Goal: Task Accomplishment & Management: Manage account settings

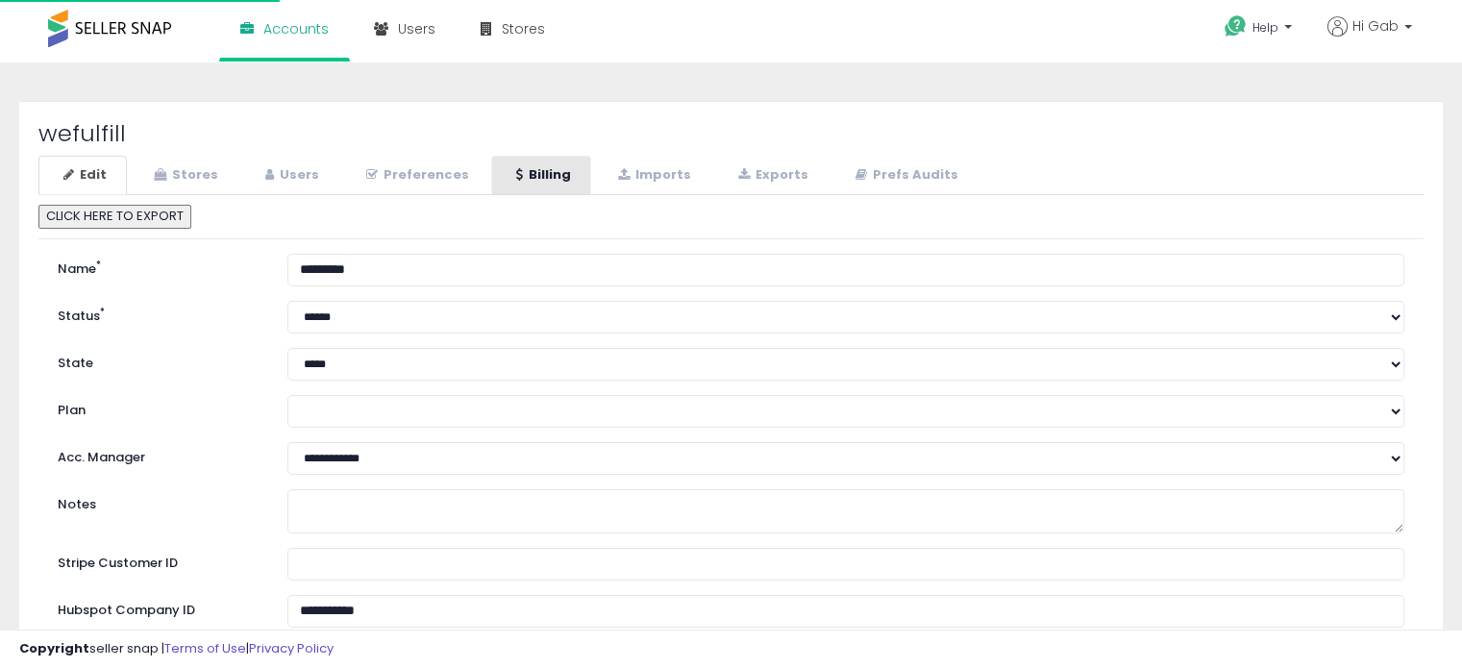
click at [491, 185] on link "Billing" at bounding box center [541, 175] width 100 height 39
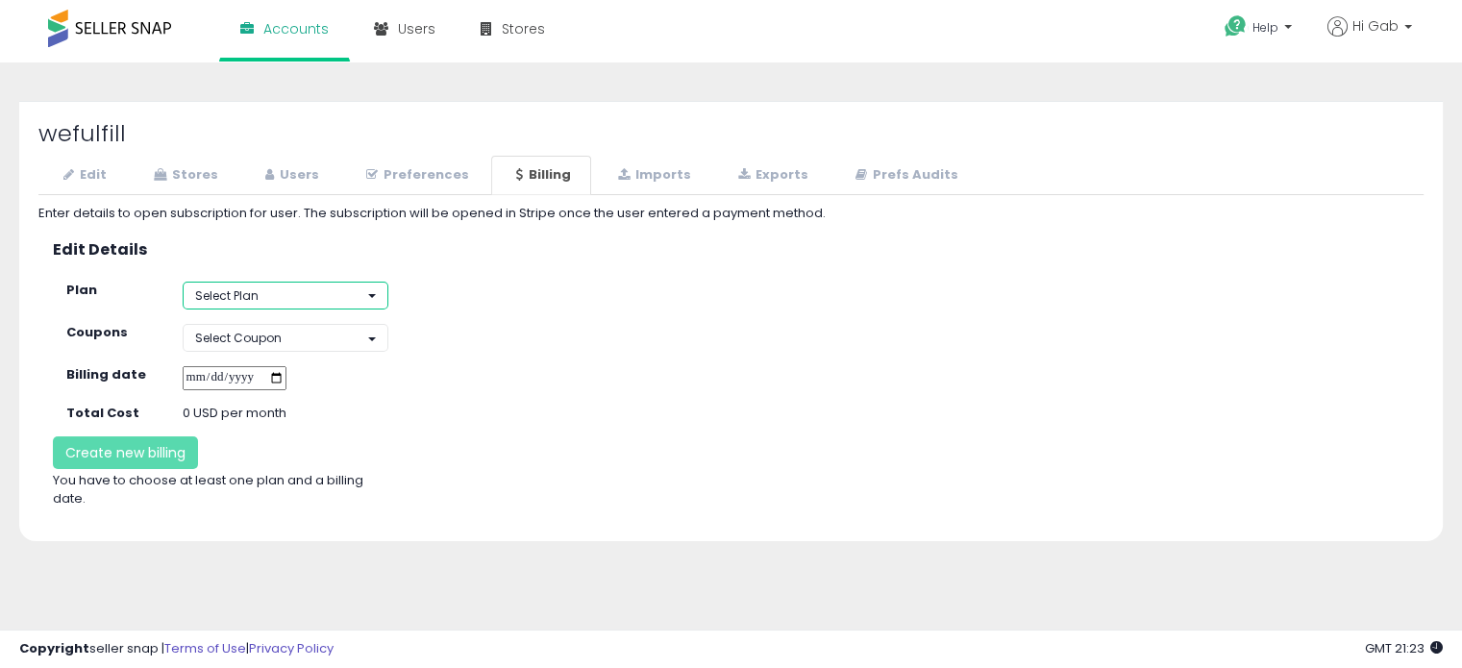
click at [365, 289] on button "Select Plan" at bounding box center [286, 296] width 207 height 28
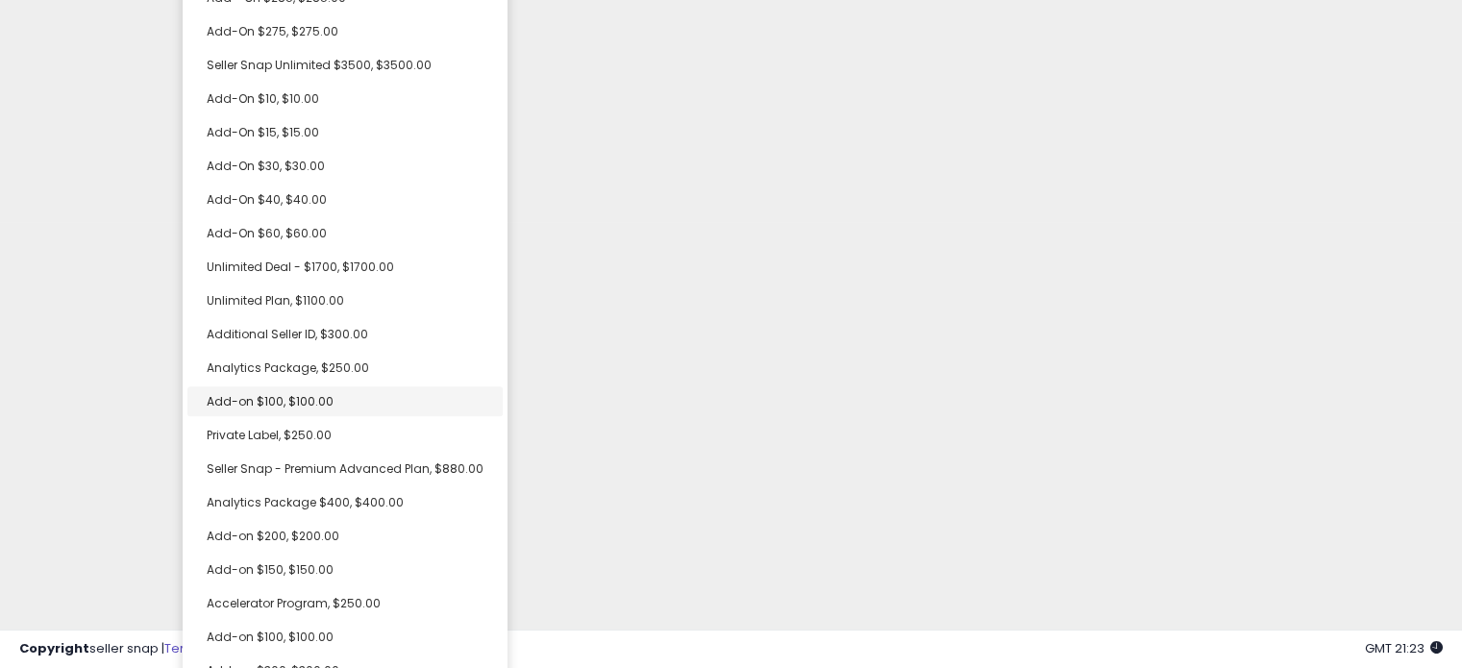
scroll to position [259, 0]
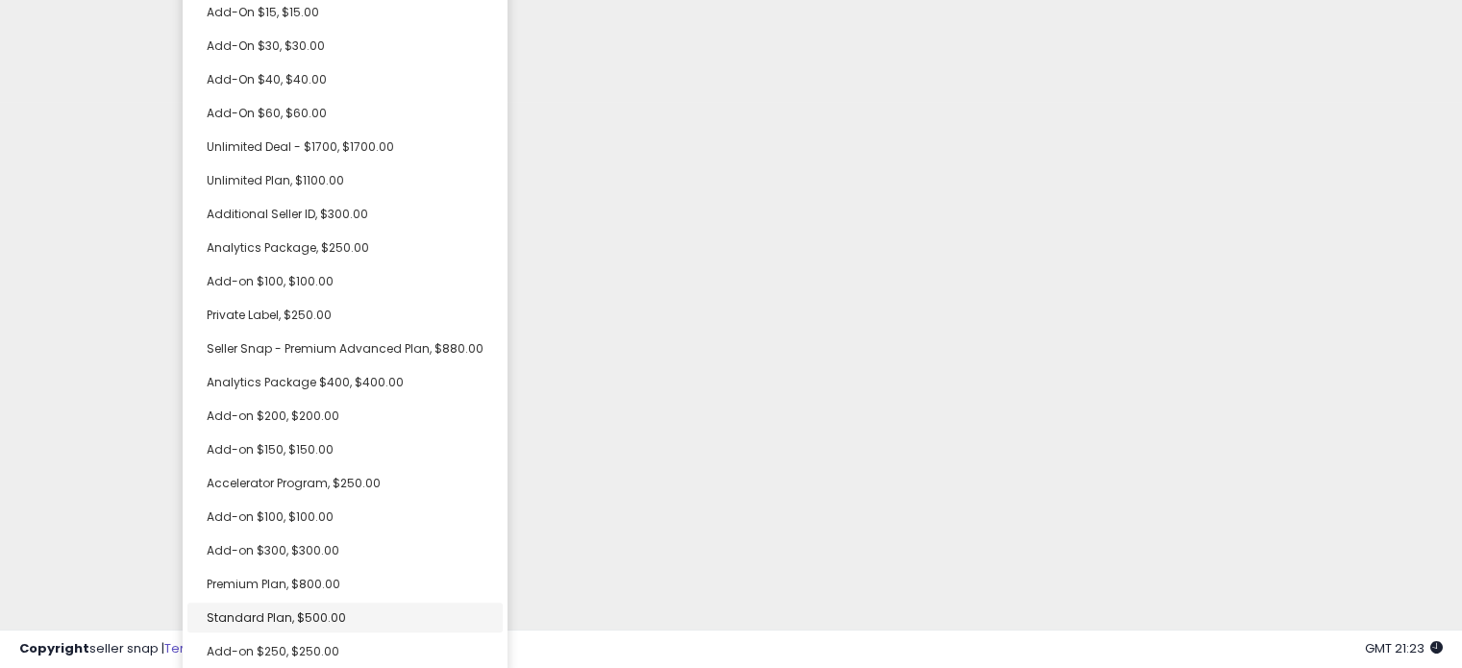
select select "**********"
click at [380, 610] on link "Standard Plan, $500.00" at bounding box center [344, 616] width 315 height 30
click at [524, 343] on div "Unable to login Retrieving listings data.. has not yet accepted the Terms of Us…" at bounding box center [731, 204] width 1462 height 927
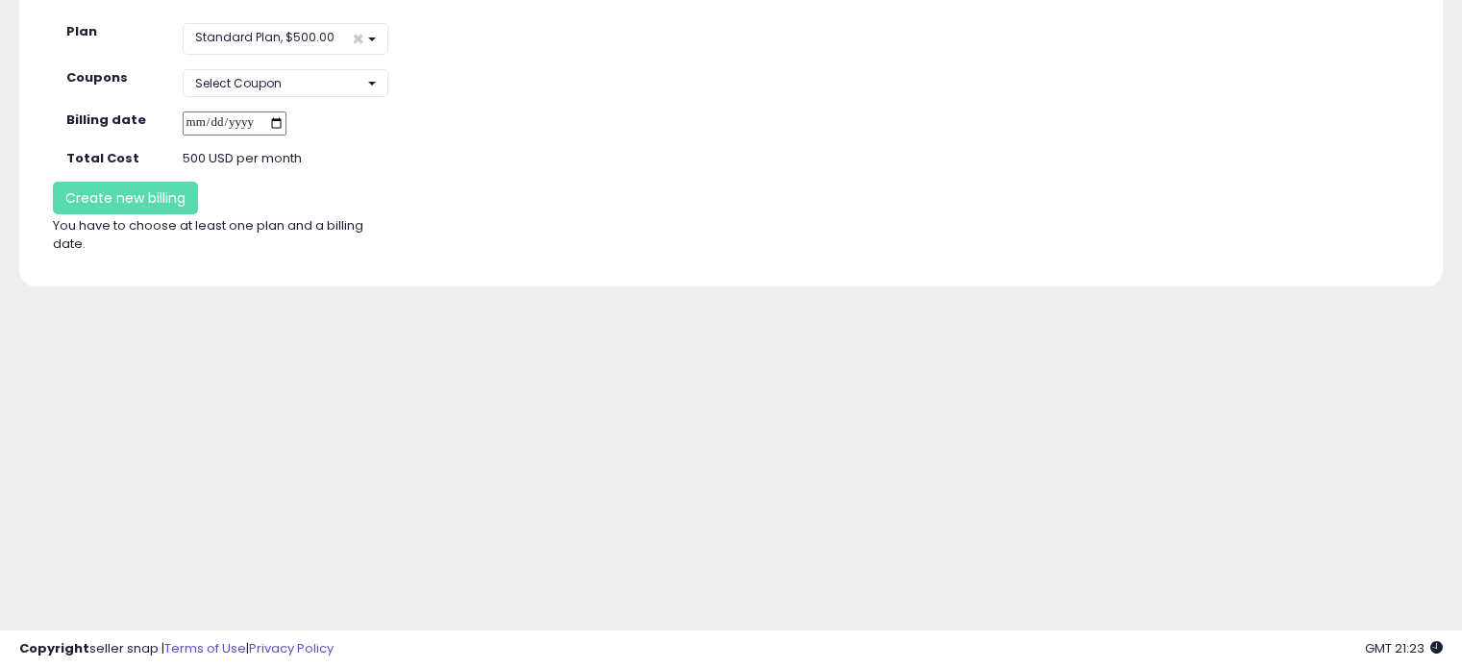
scroll to position [0, 0]
click at [364, 42] on span "×" at bounding box center [358, 39] width 12 height 20
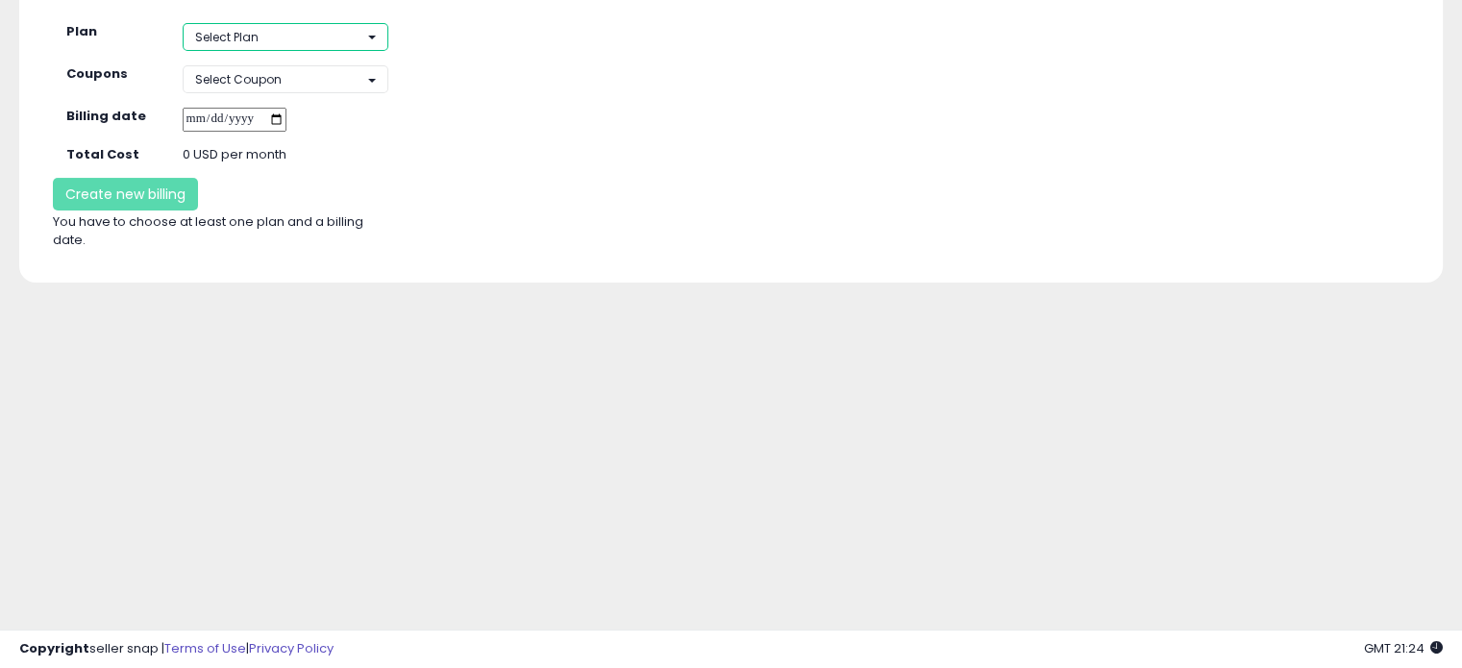
click at [372, 37] on button "Select Plan" at bounding box center [286, 37] width 207 height 28
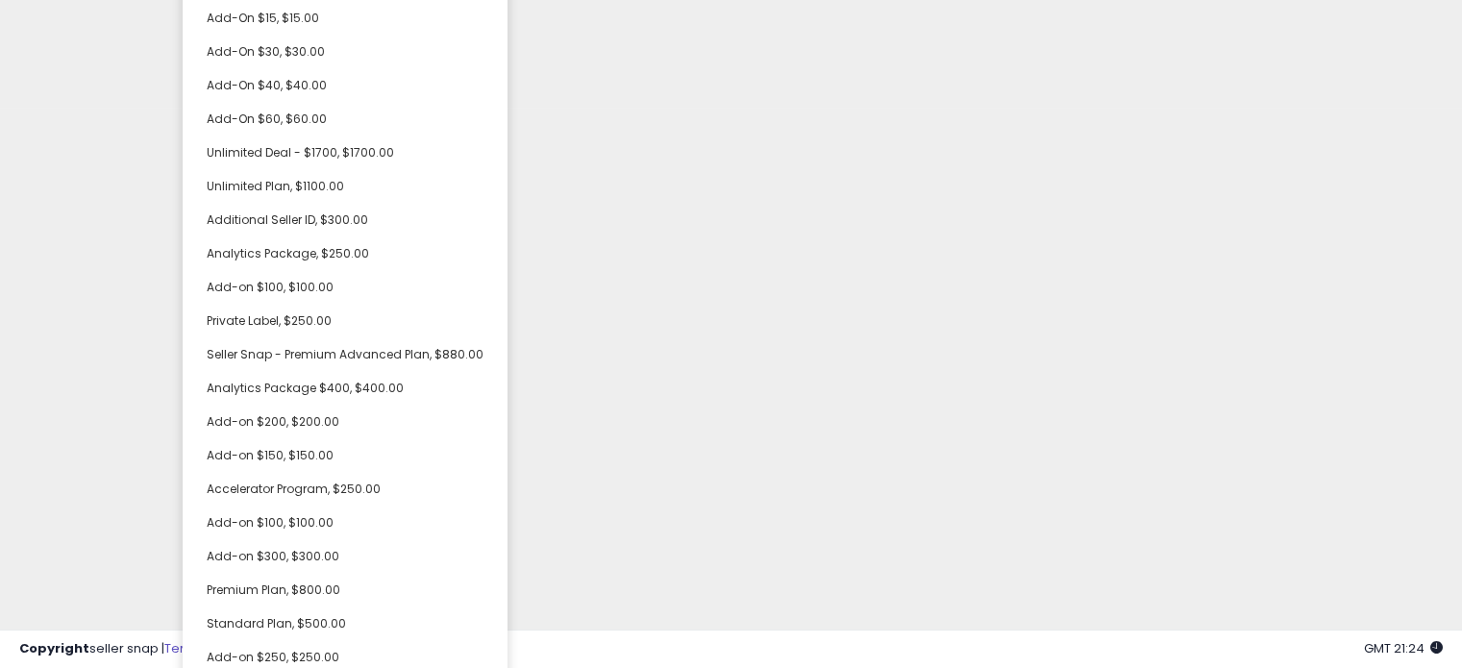
scroll to position [567, 0]
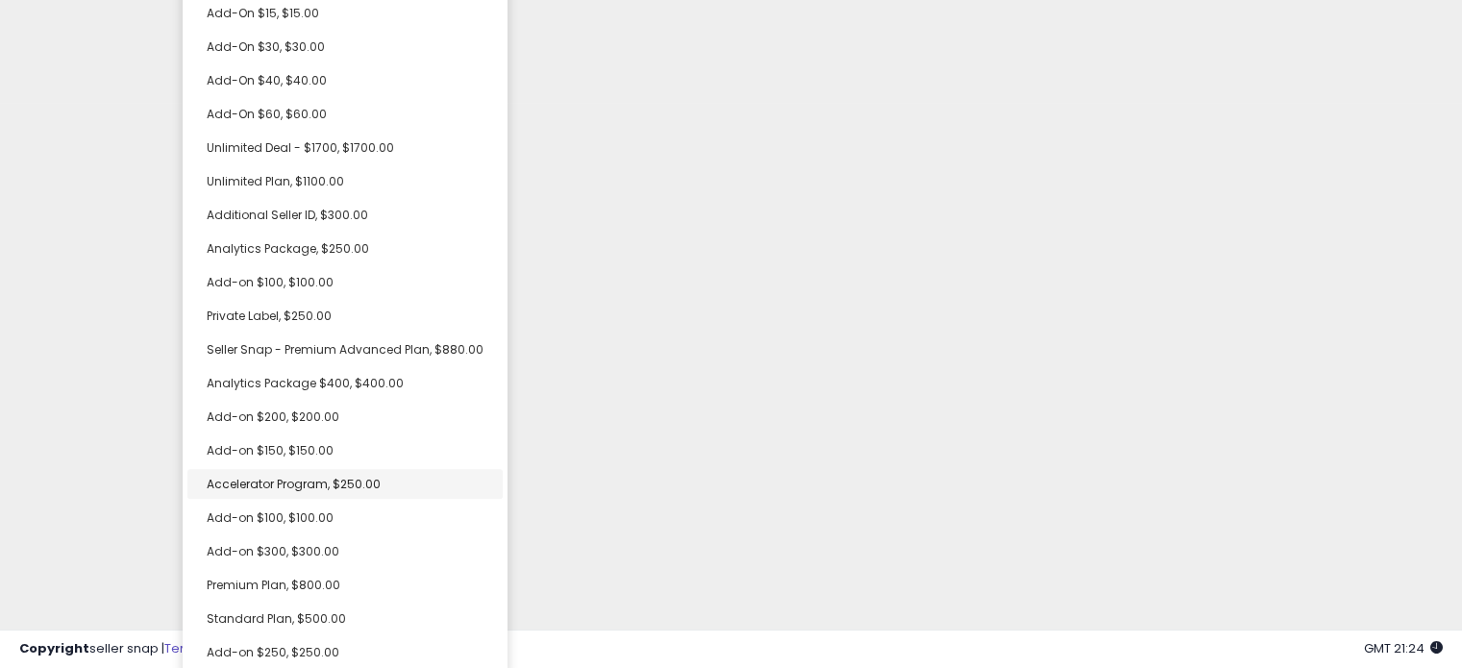
select select "**********"
click at [331, 477] on span "Accelerator Program, $250.00" at bounding box center [294, 484] width 174 height 16
click at [538, 210] on div "Unable to login Retrieving listings data.. has not yet accepted the Terms of Us…" at bounding box center [731, 204] width 1462 height 927
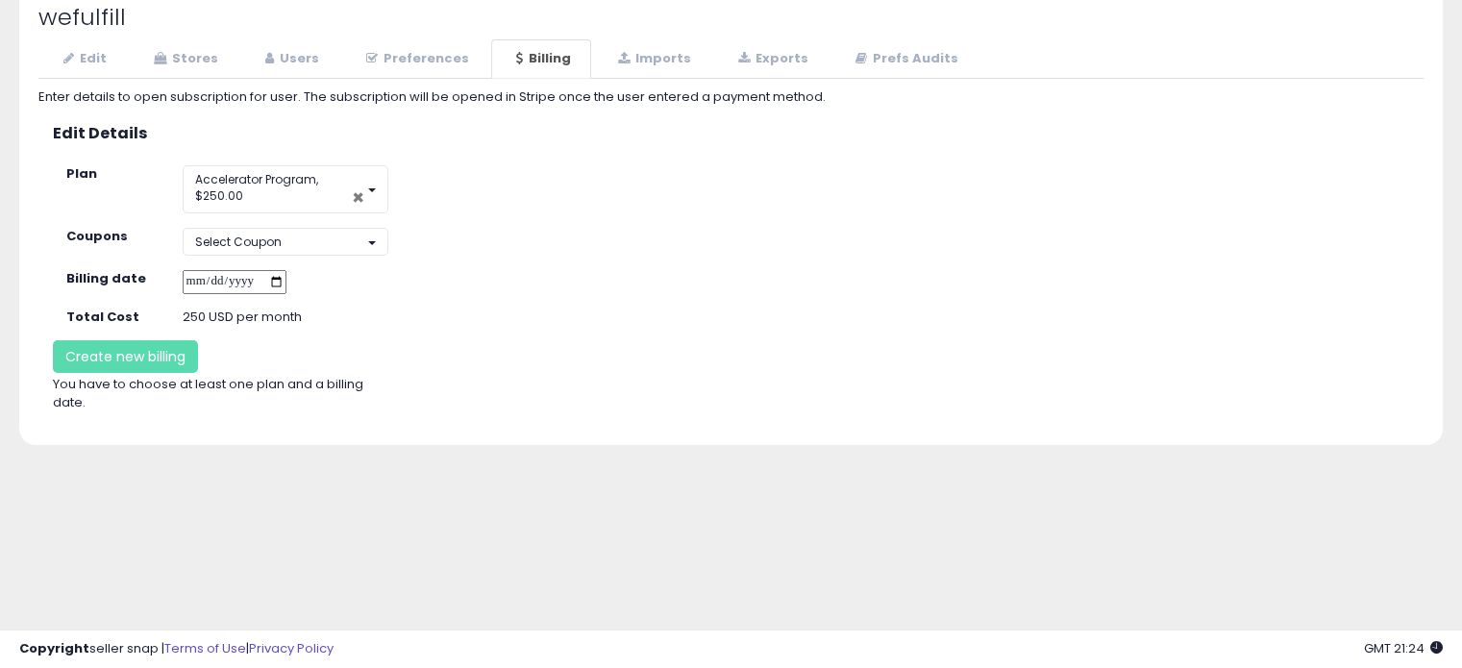
scroll to position [66, 0]
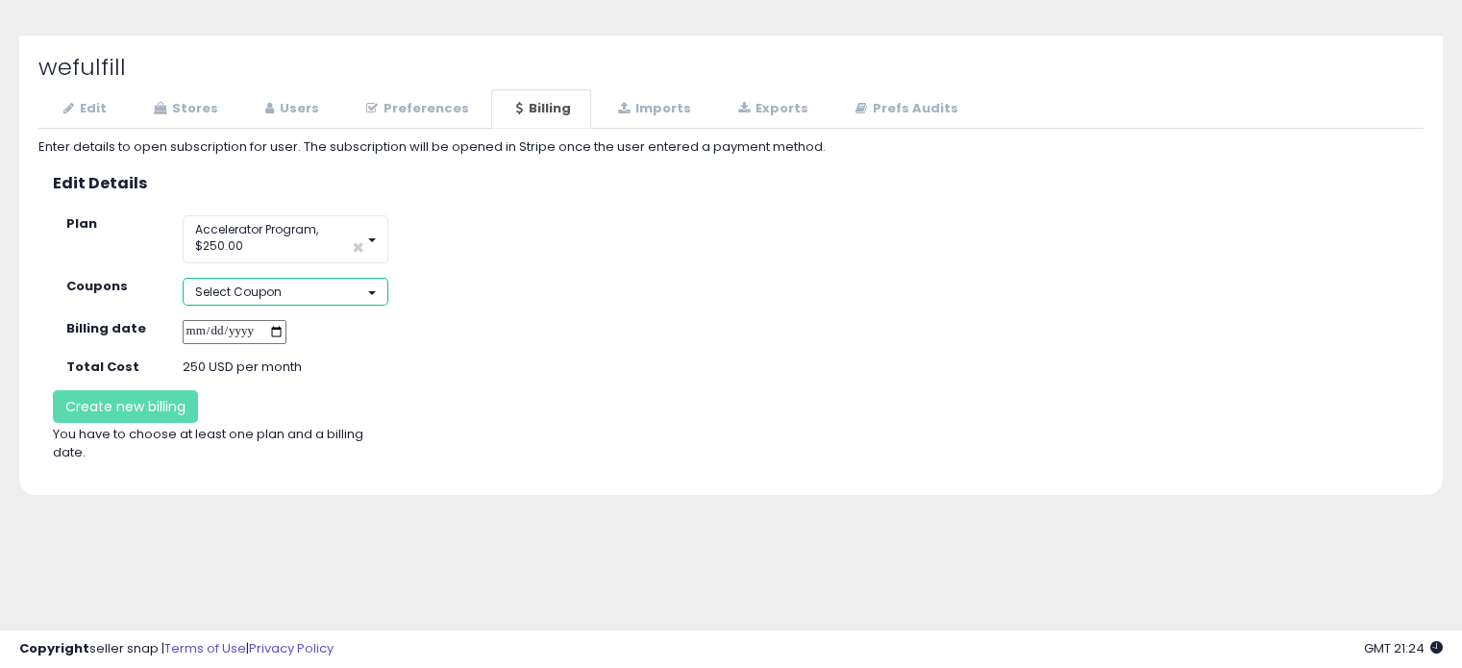
click at [373, 290] on button "Select Coupon" at bounding box center [286, 292] width 207 height 28
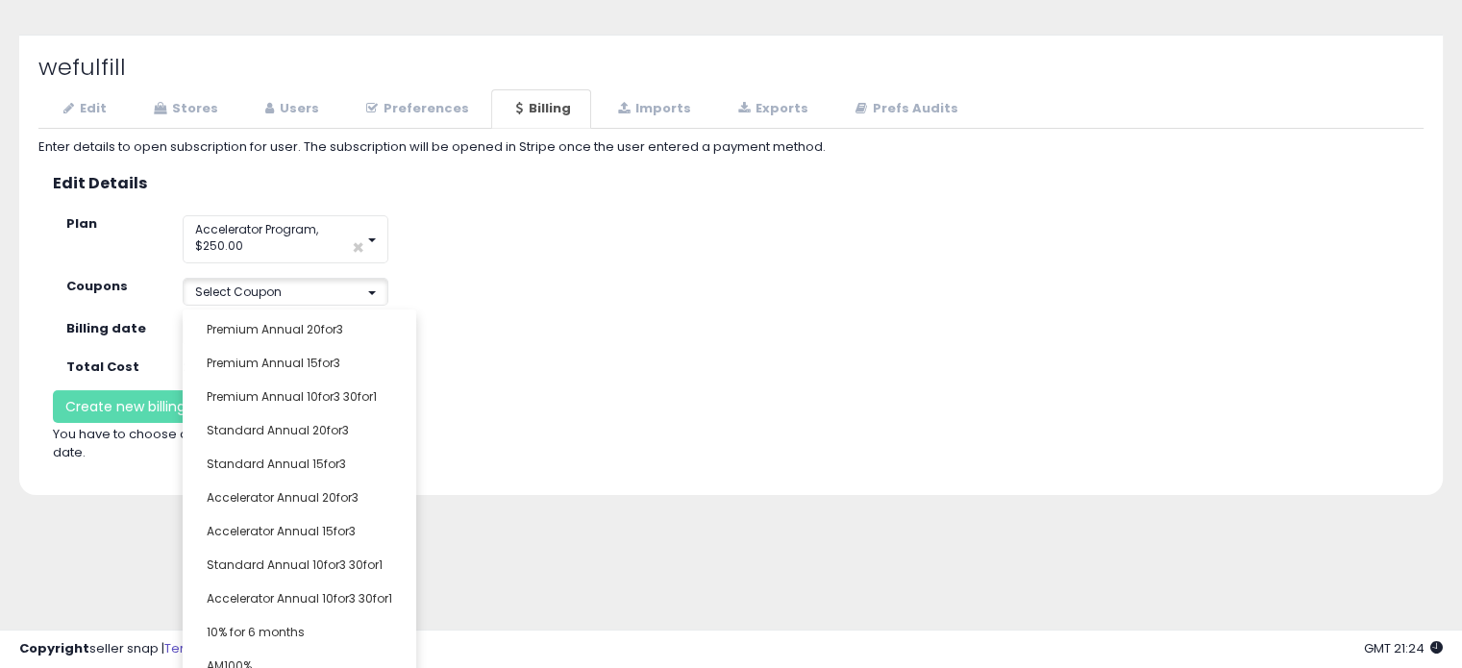
click at [418, 279] on div "**********" at bounding box center [341, 292] width 346 height 28
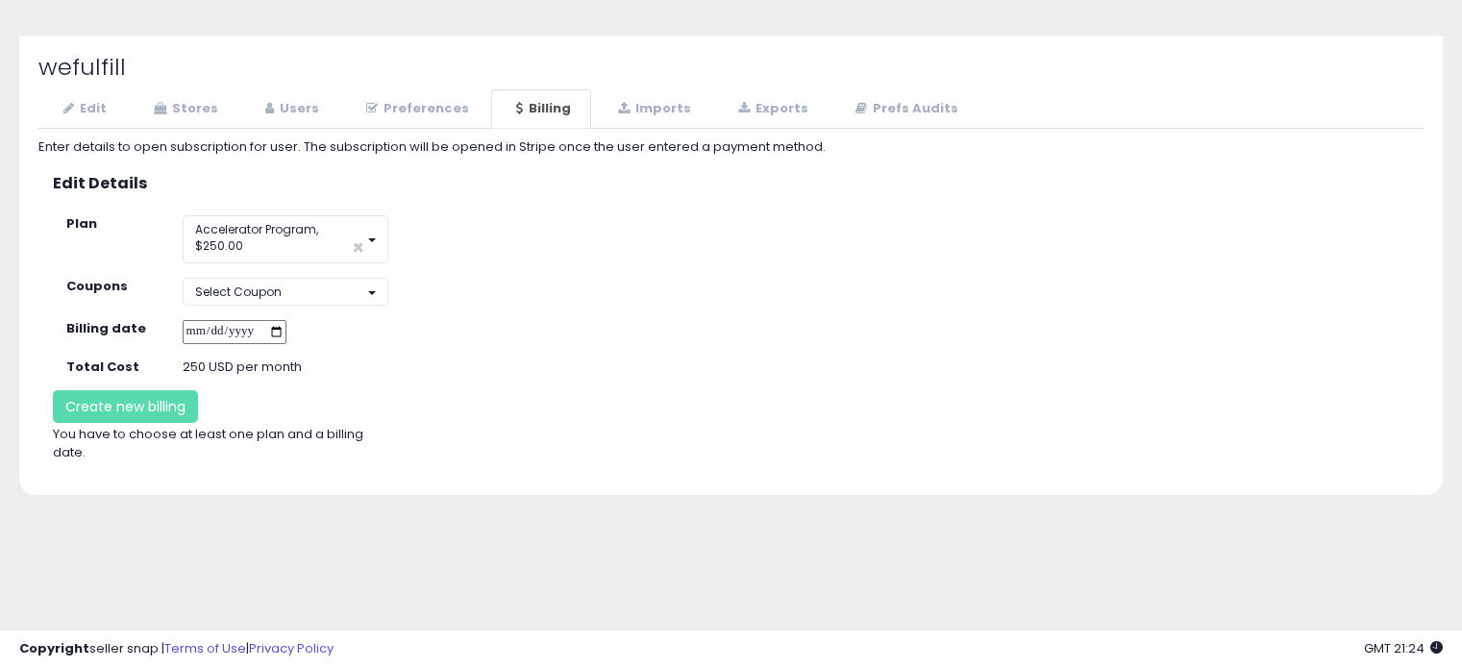
click at [286, 339] on input "date" at bounding box center [235, 332] width 104 height 24
click at [286, 331] on input "date" at bounding box center [235, 332] width 104 height 24
type input "**********"
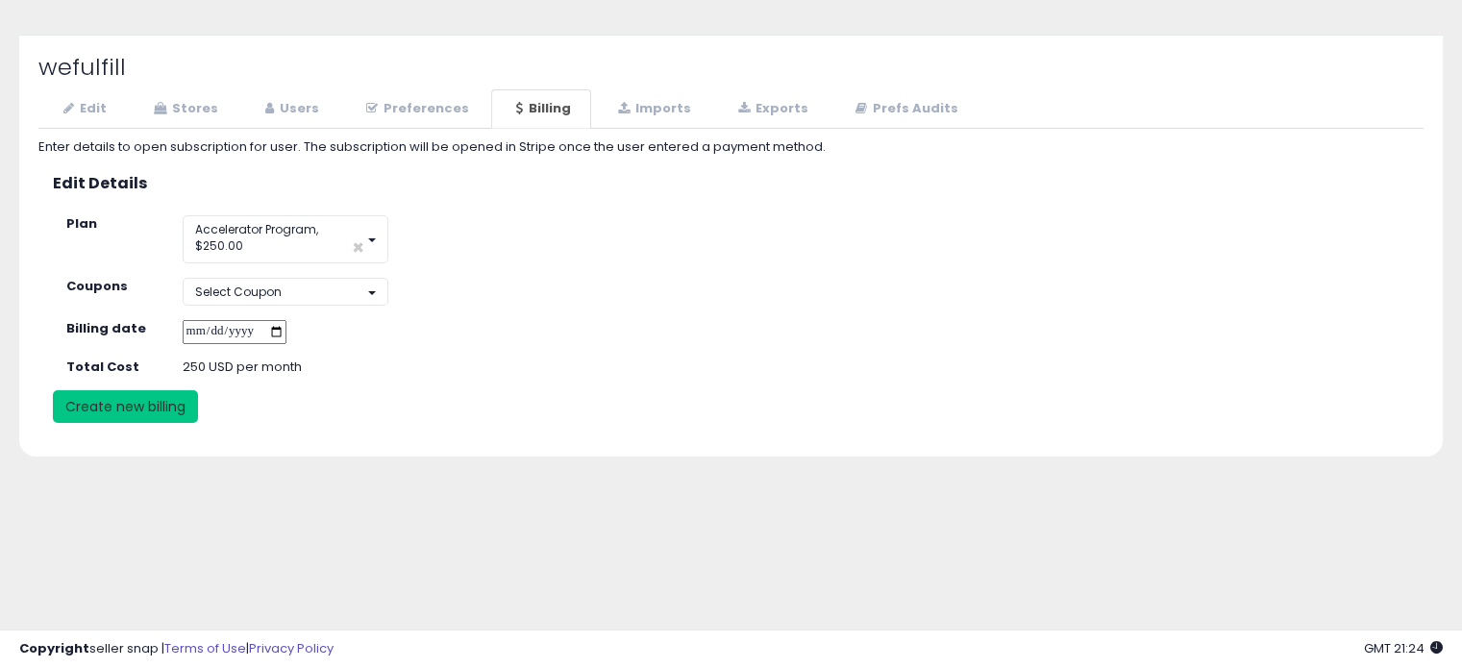
click at [116, 410] on button "Create new billing" at bounding box center [125, 406] width 145 height 33
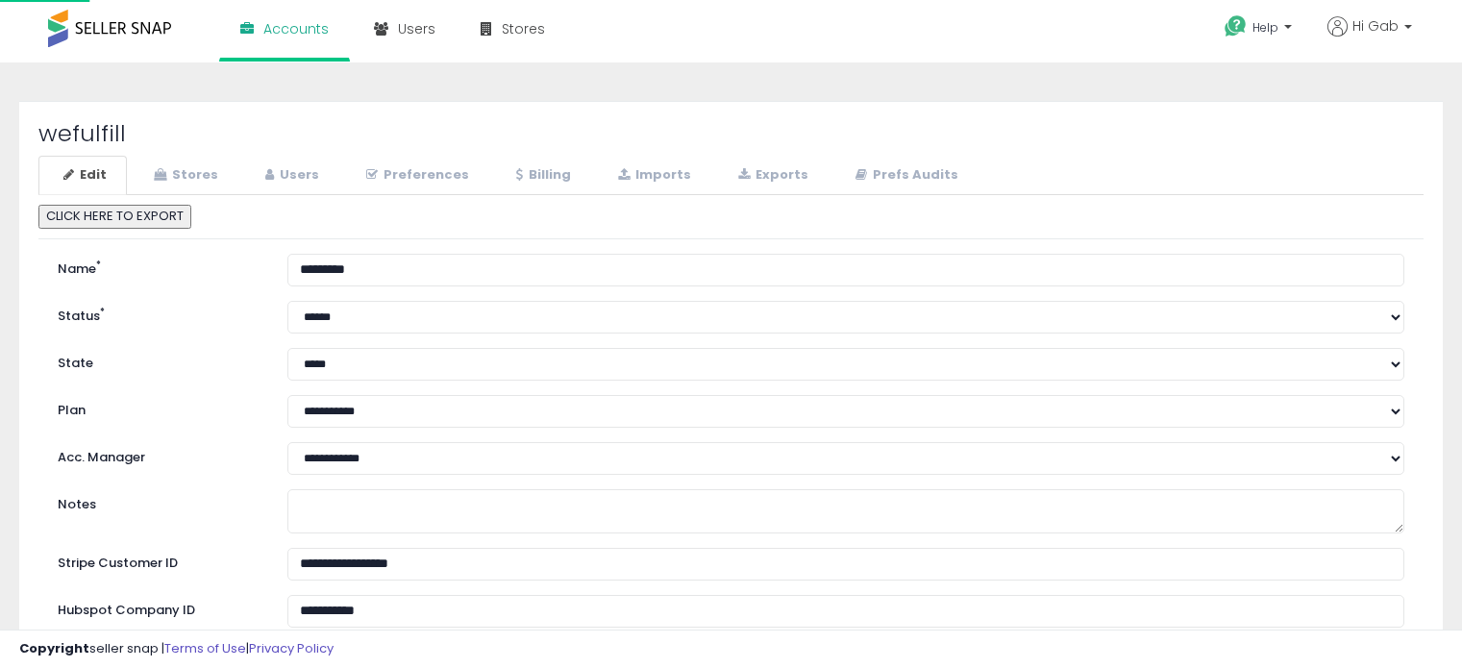
scroll to position [66, 0]
